Goal: Navigation & Orientation: Find specific page/section

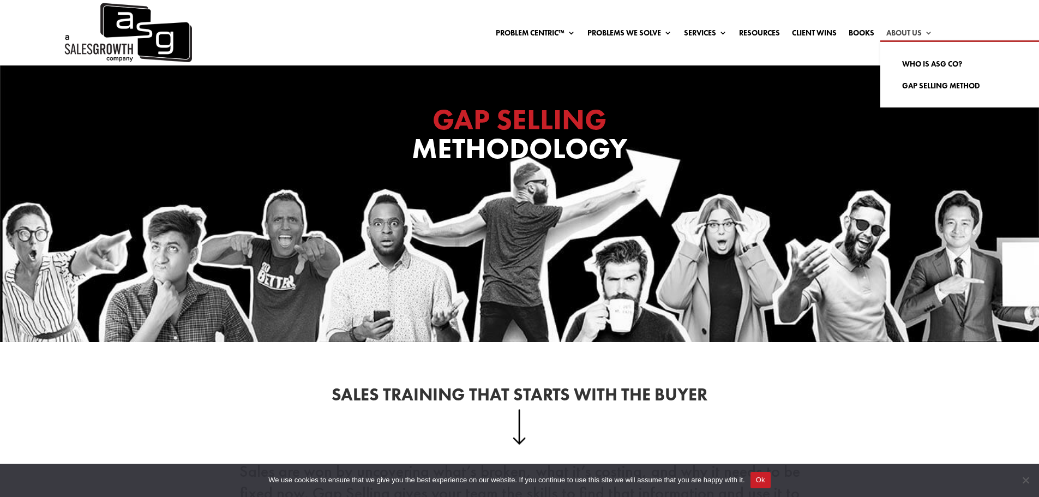
click at [915, 35] on link "About Us" at bounding box center [909, 35] width 46 height 12
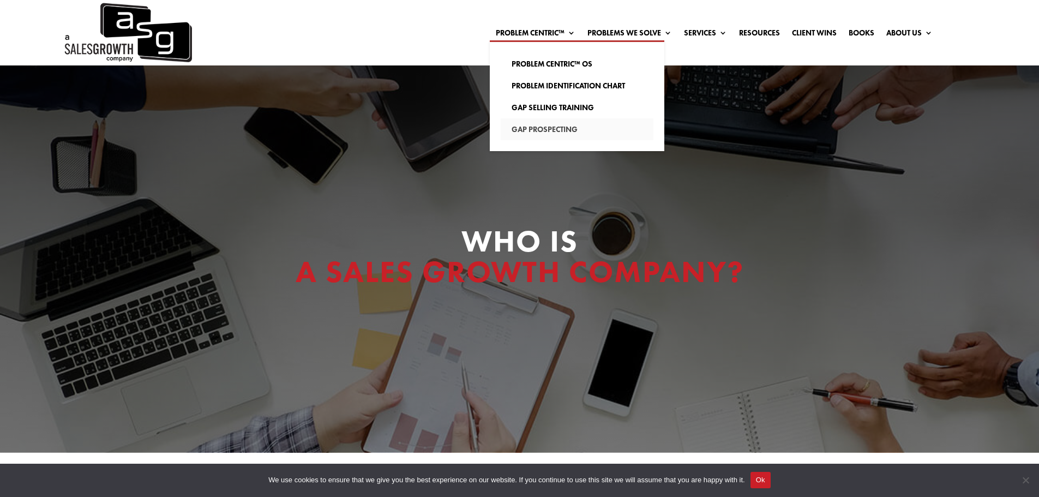
click at [526, 130] on link "Gap Prospecting" at bounding box center [577, 129] width 153 height 22
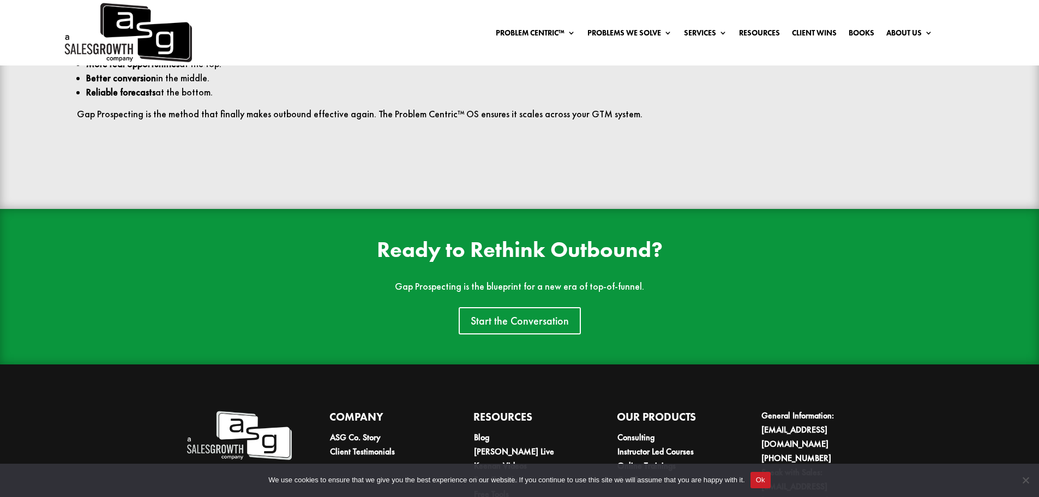
scroll to position [2552, 0]
